Goal: Manage account settings

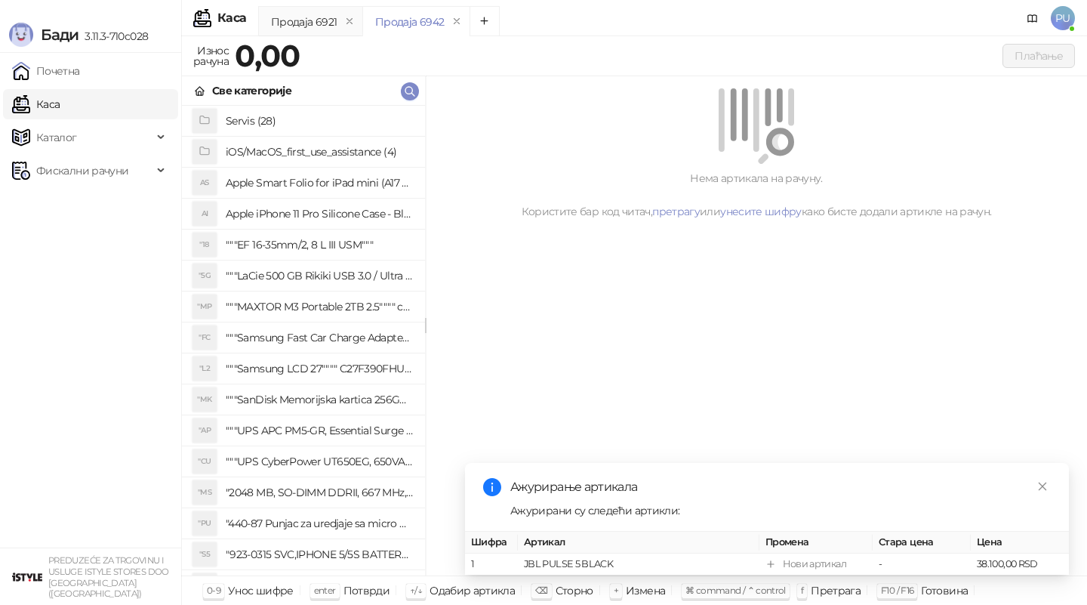
click at [1054, 20] on span "PU" at bounding box center [1063, 18] width 24 height 24
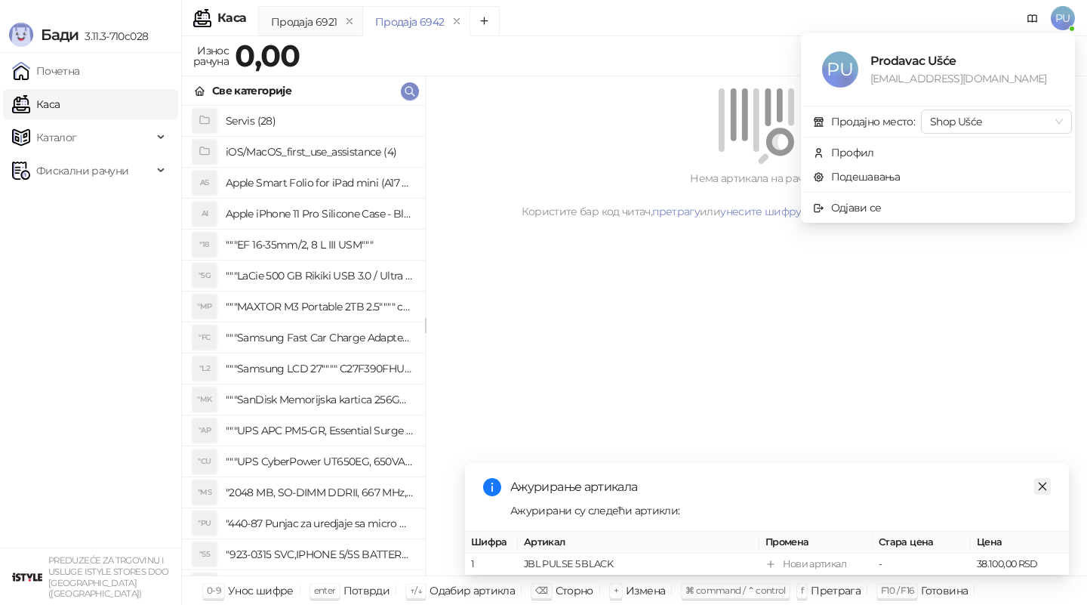
click at [1038, 484] on icon "close" at bounding box center [1042, 486] width 11 height 11
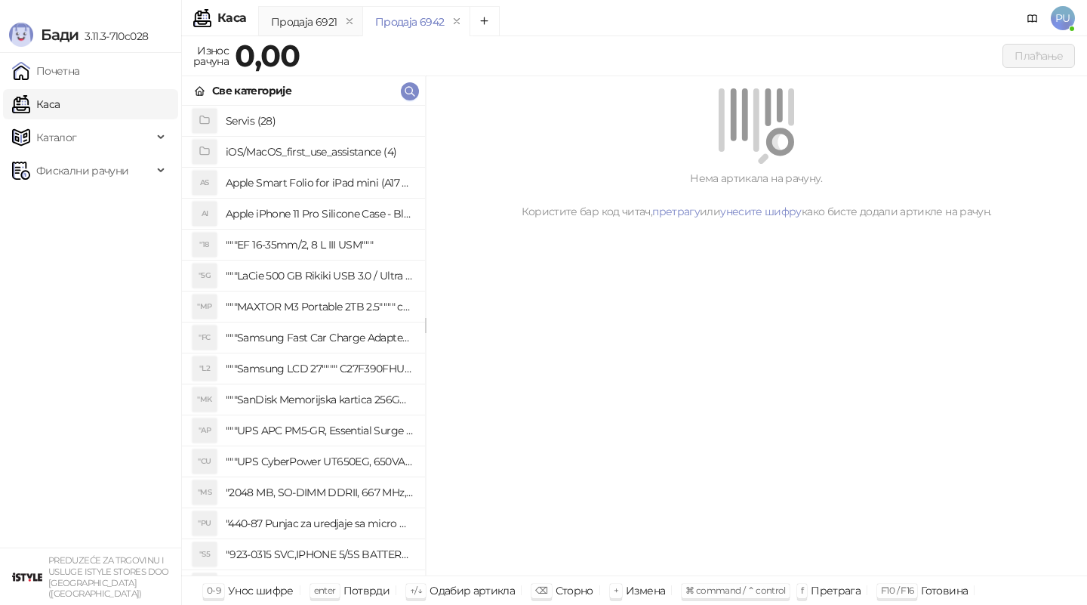
click at [1066, 15] on span "PU" at bounding box center [1063, 18] width 24 height 24
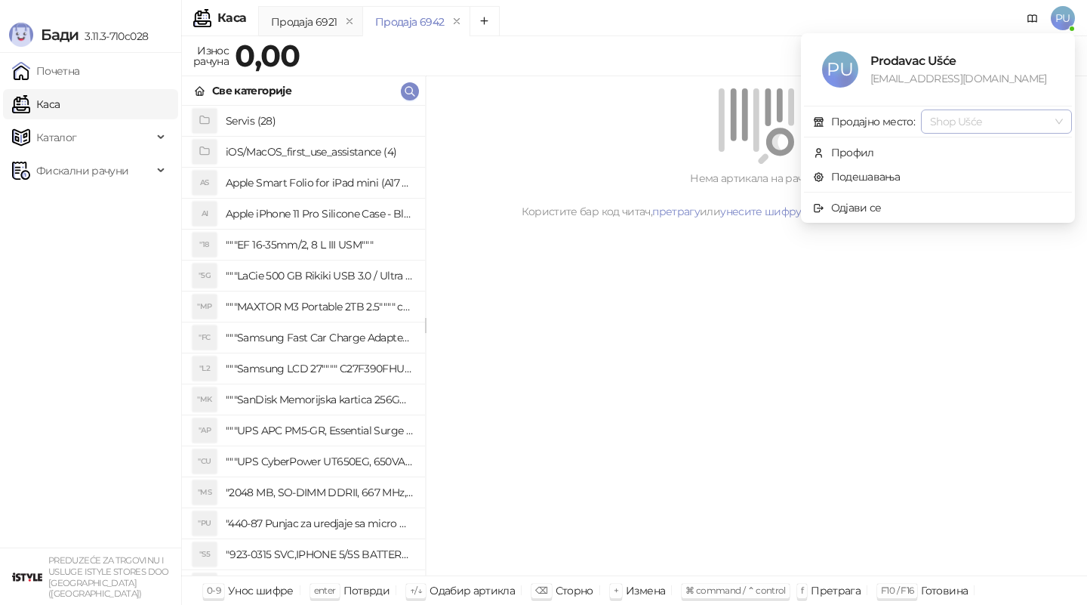
click at [979, 117] on span "Shop Ušće" at bounding box center [996, 121] width 133 height 23
click at [865, 146] on div "Профил" at bounding box center [852, 152] width 43 height 17
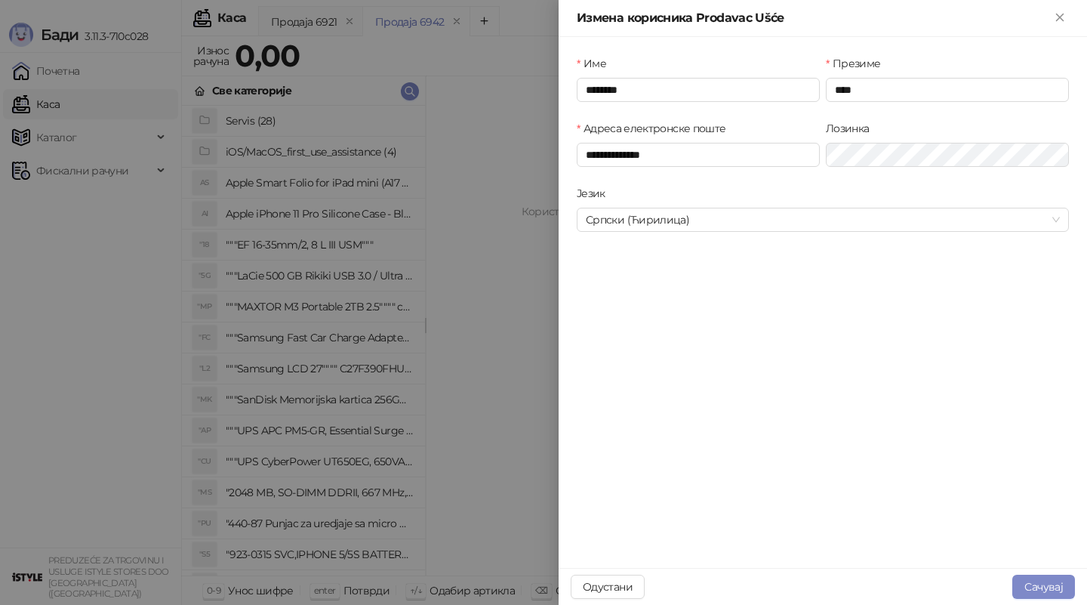
click at [475, 383] on div at bounding box center [543, 302] width 1087 height 605
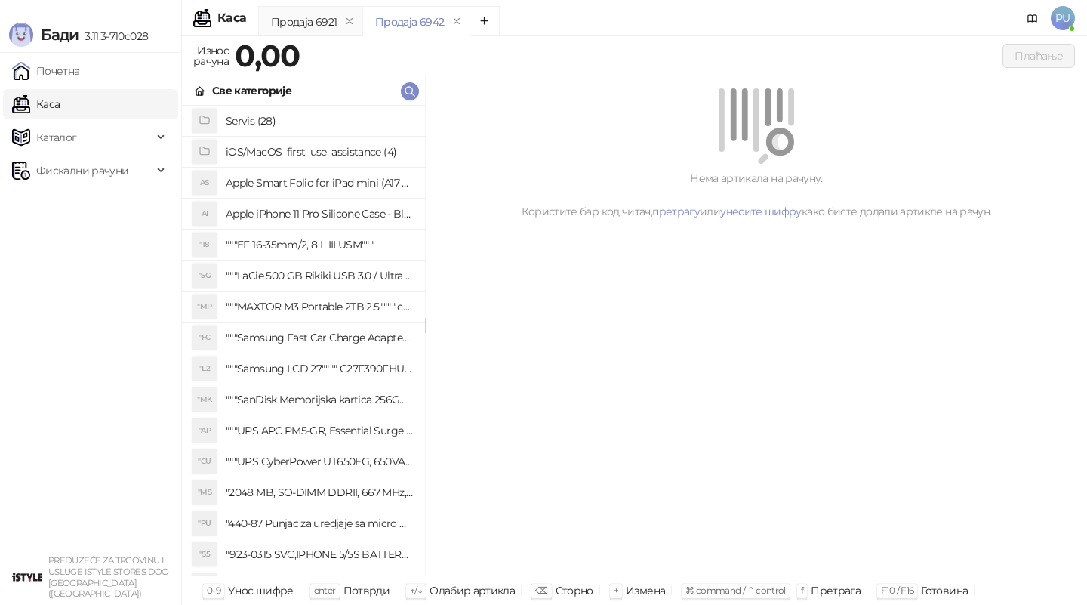
click at [619, 29] on div "Продаја 6921 Продаја 6942" at bounding box center [621, 23] width 727 height 35
click at [599, 22] on div "Продаја 6921 Продаја 6942" at bounding box center [621, 23] width 727 height 35
click at [1063, 21] on span "PU" at bounding box center [1063, 18] width 24 height 24
